Goal: Information Seeking & Learning: Check status

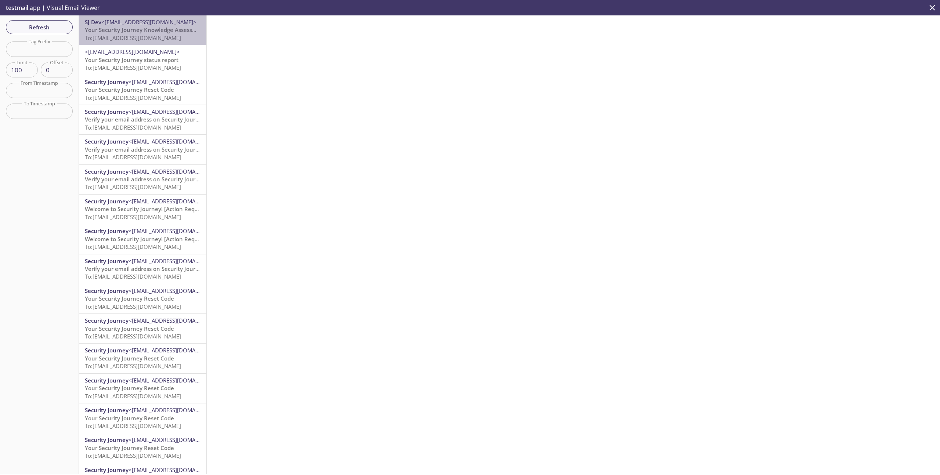
click at [122, 34] on p "Your Security Journey Knowledge Assessment is Waiting To: [EMAIL_ADDRESS][DOMAI…" at bounding box center [143, 34] width 116 height 16
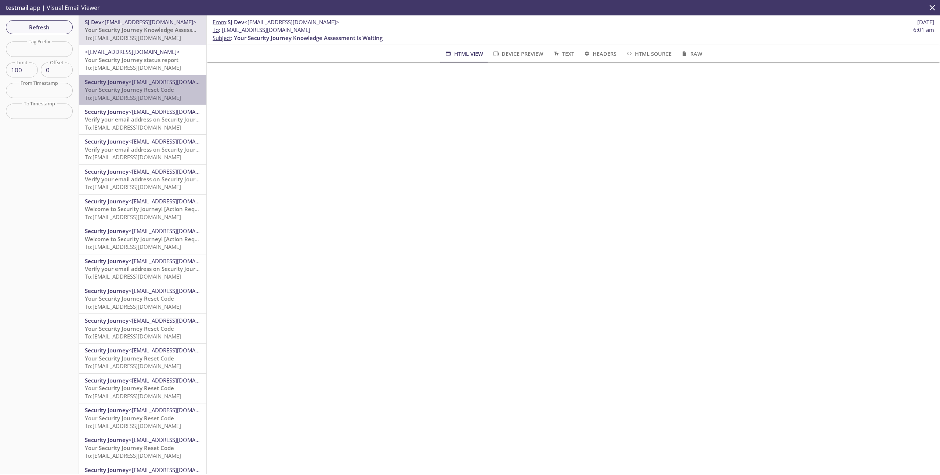
click at [115, 88] on span "Your Security Journey Reset Code" at bounding box center [129, 89] width 89 height 7
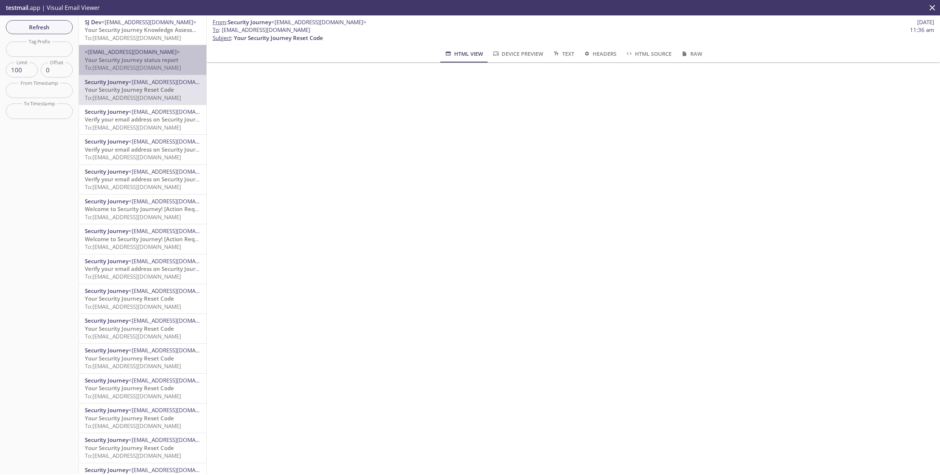
click at [142, 59] on span "Your Security Journey status report" at bounding box center [132, 59] width 94 height 7
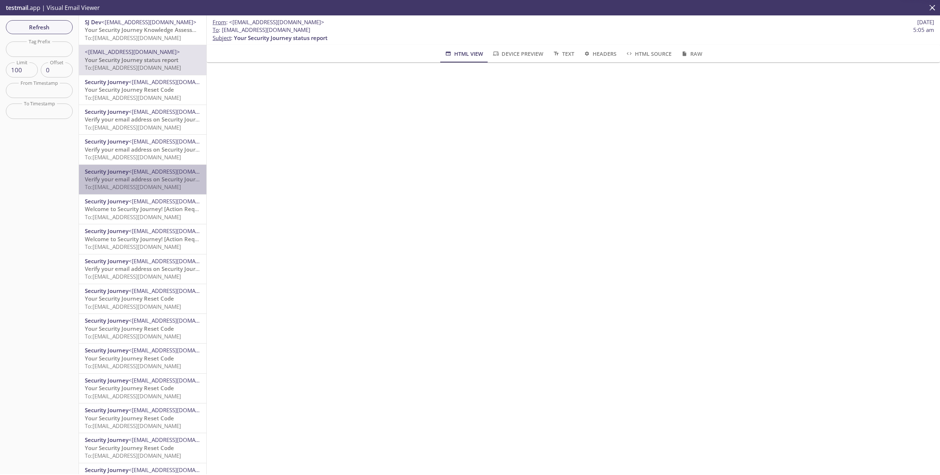
click at [142, 179] on span "Verify your email address on Security Journey" at bounding box center [145, 179] width 120 height 7
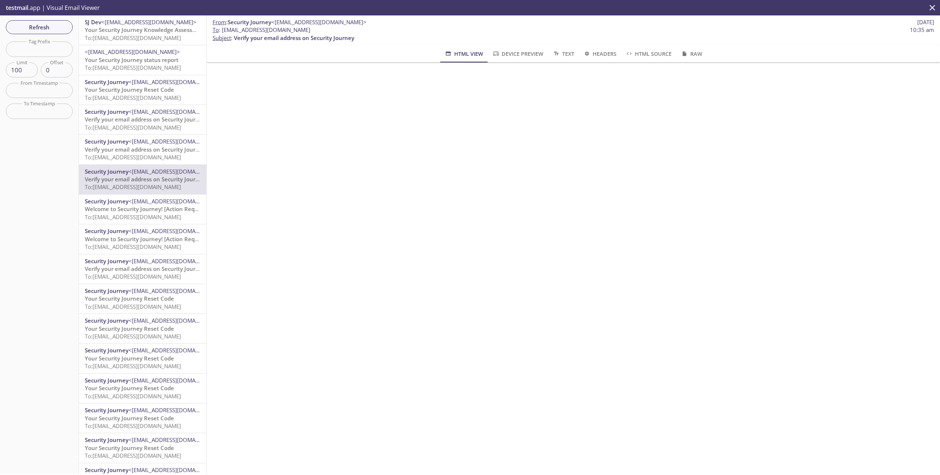
click at [145, 218] on span "To: [EMAIL_ADDRESS][DOMAIN_NAME]" at bounding box center [133, 216] width 96 height 7
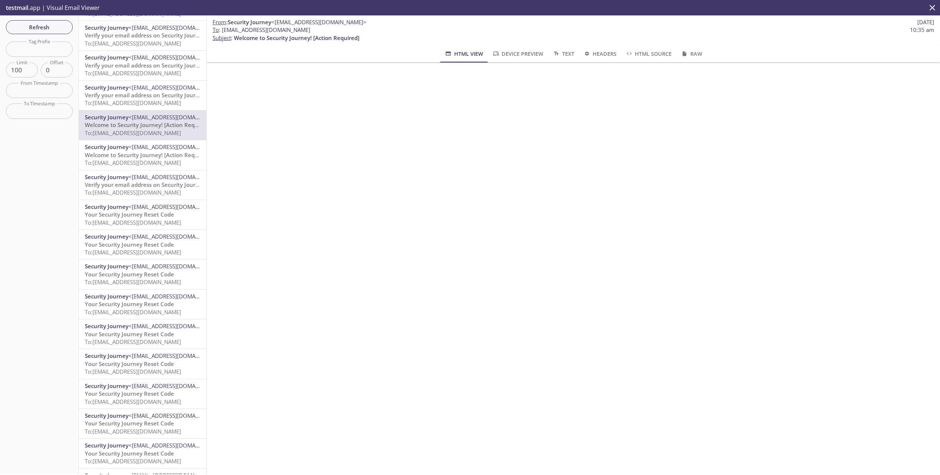
scroll to position [111, 0]
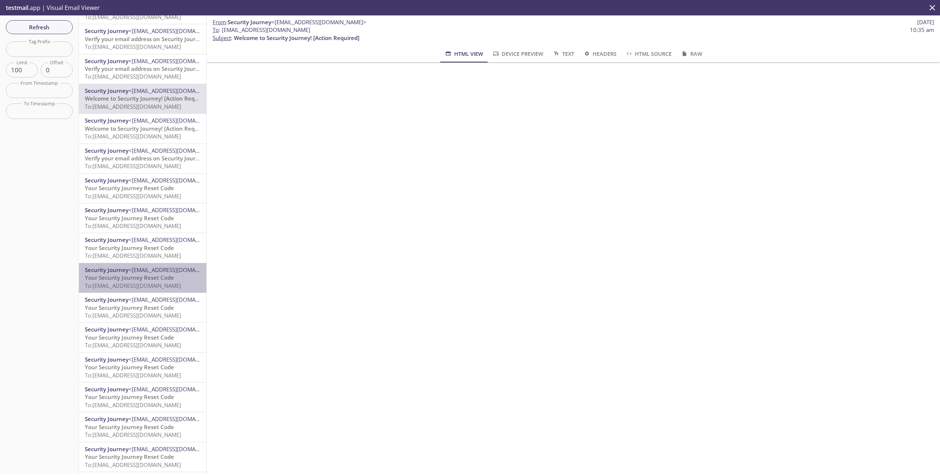
click at [140, 292] on div "Security Journey <[EMAIL_ADDRESS][DOMAIN_NAME]> Your Security Journey Reset Cod…" at bounding box center [142, 277] width 127 height 29
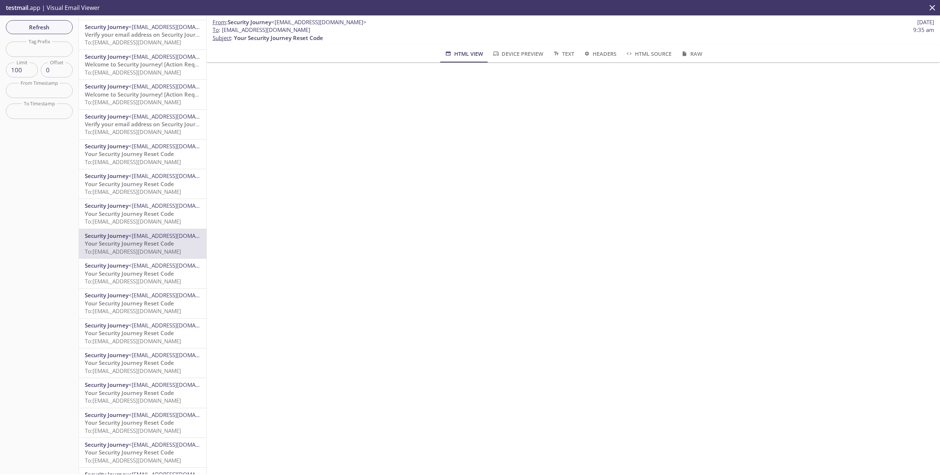
scroll to position [187, 0]
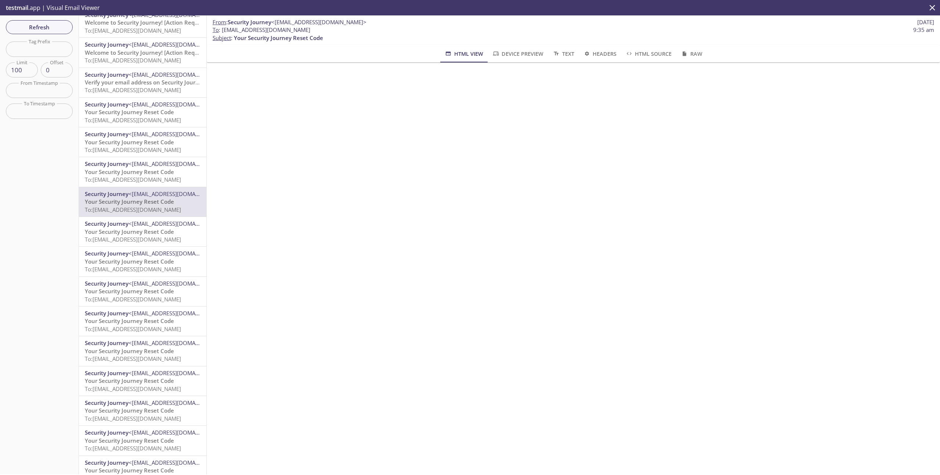
click at [140, 292] on span "Your Security Journey Reset Code" at bounding box center [129, 290] width 89 height 7
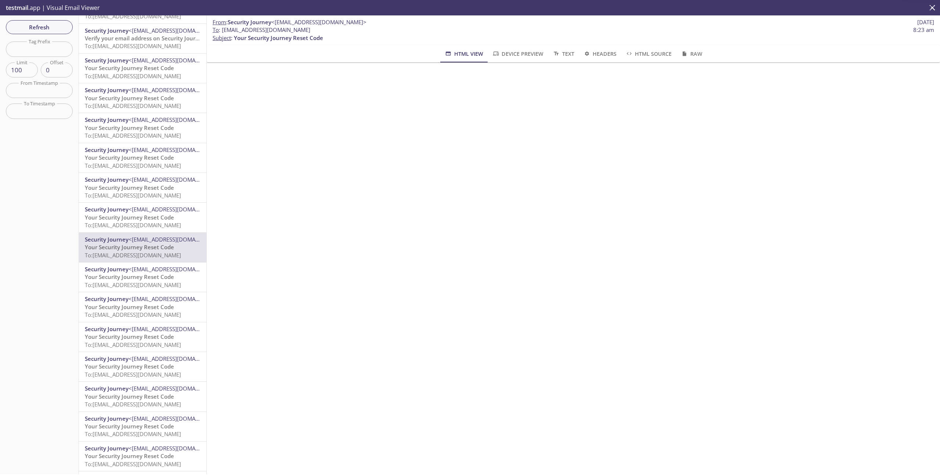
click at [140, 292] on hr "emails" at bounding box center [142, 292] width 127 height 0
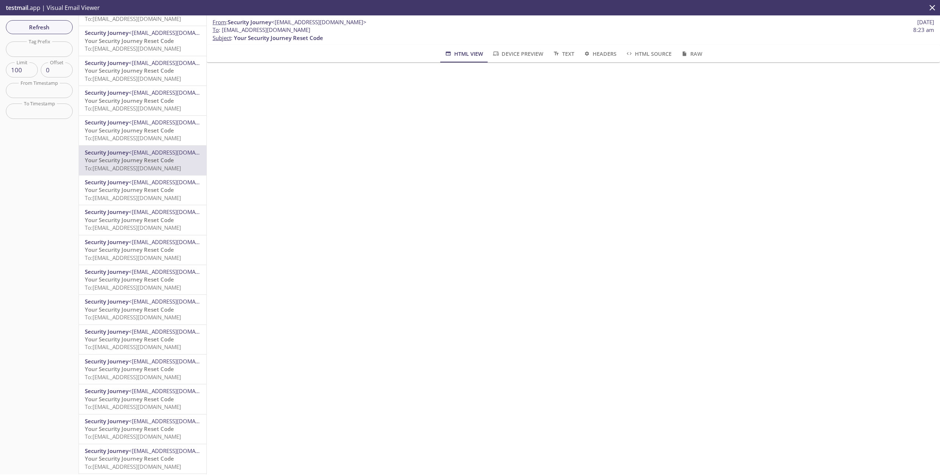
click at [140, 292] on div "Security Journey <[EMAIL_ADDRESS][DOMAIN_NAME]> Your Security Journey Reset Cod…" at bounding box center [142, 279] width 127 height 29
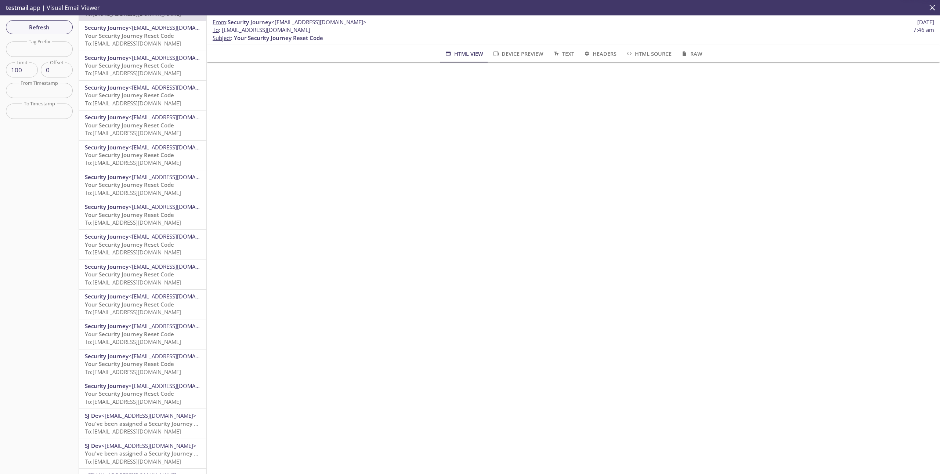
click at [140, 292] on div "Security Journey <[EMAIL_ADDRESS][DOMAIN_NAME]> Your Security Journey Reset Cod…" at bounding box center [142, 304] width 127 height 29
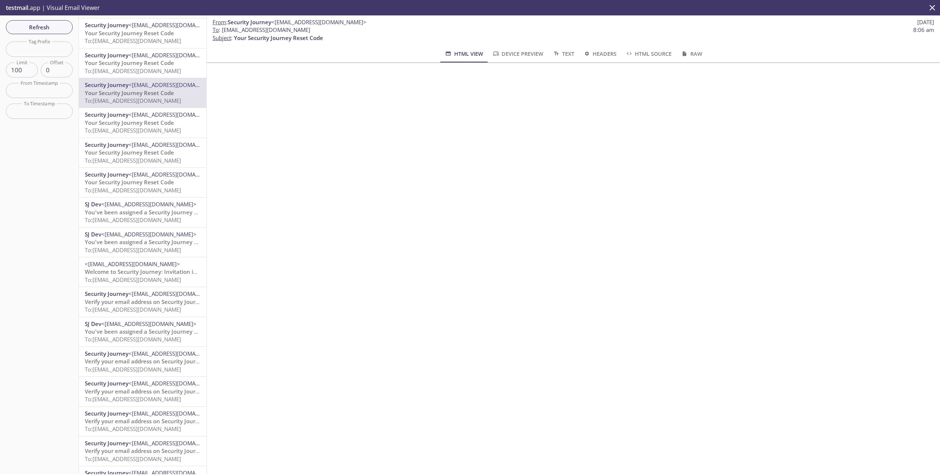
scroll to position [817, 0]
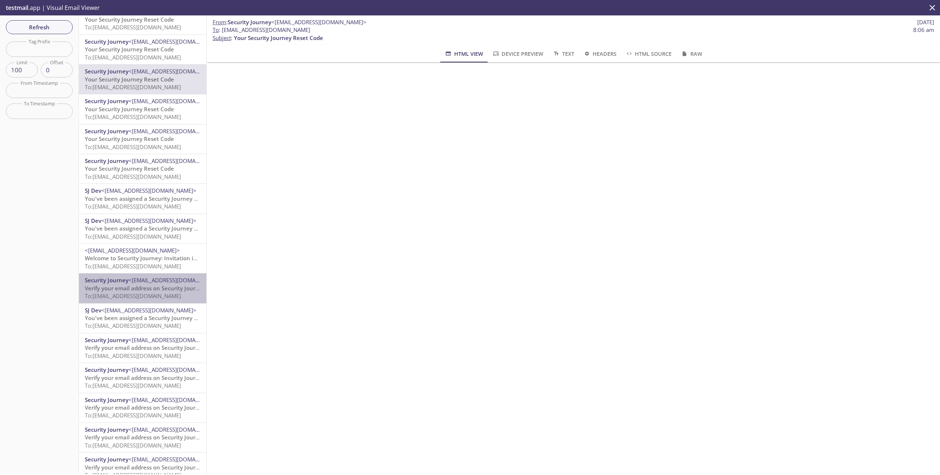
click at [140, 292] on span "Verify your email address on Security Journey" at bounding box center [145, 288] width 120 height 7
